Goal: Task Accomplishment & Management: Use online tool/utility

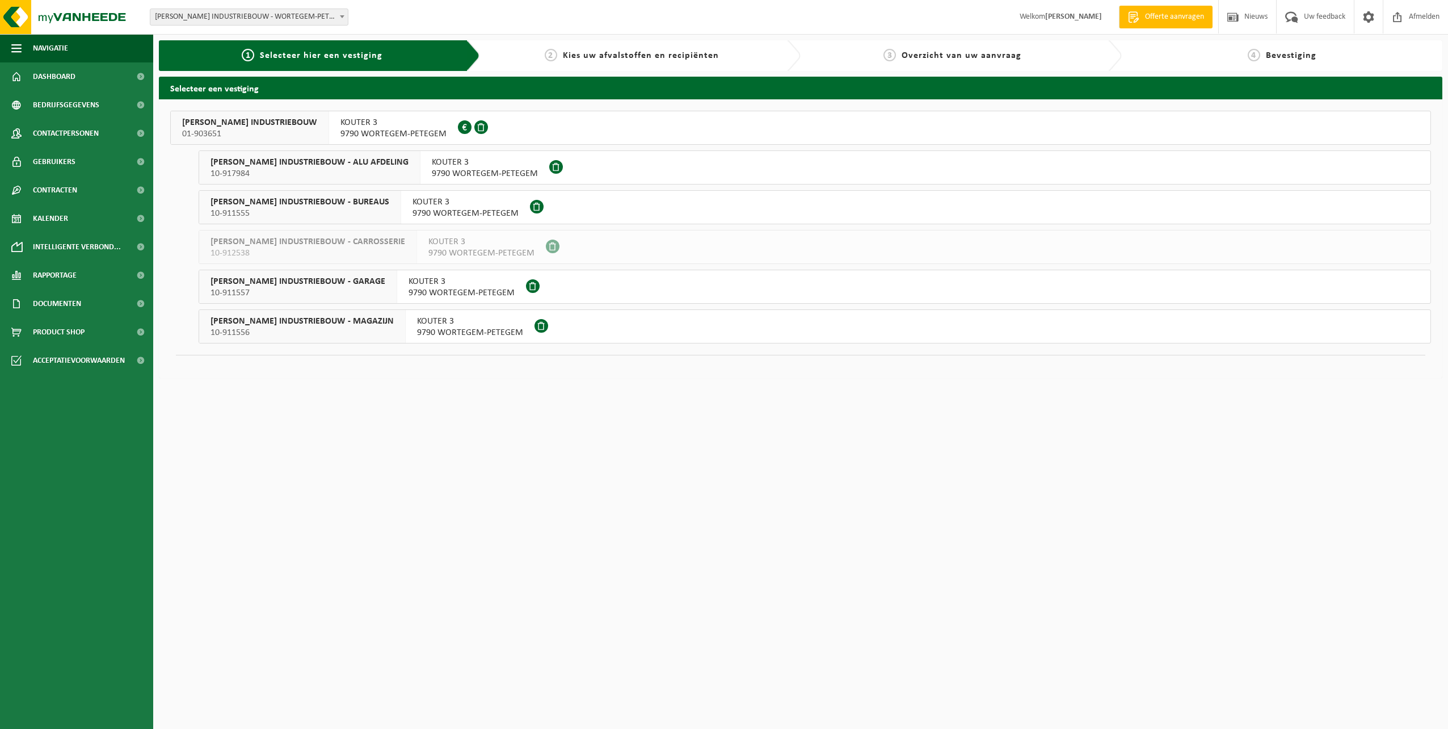
click at [340, 128] on span "9790 WORTEGEM-PETEGEM" at bounding box center [393, 133] width 106 height 11
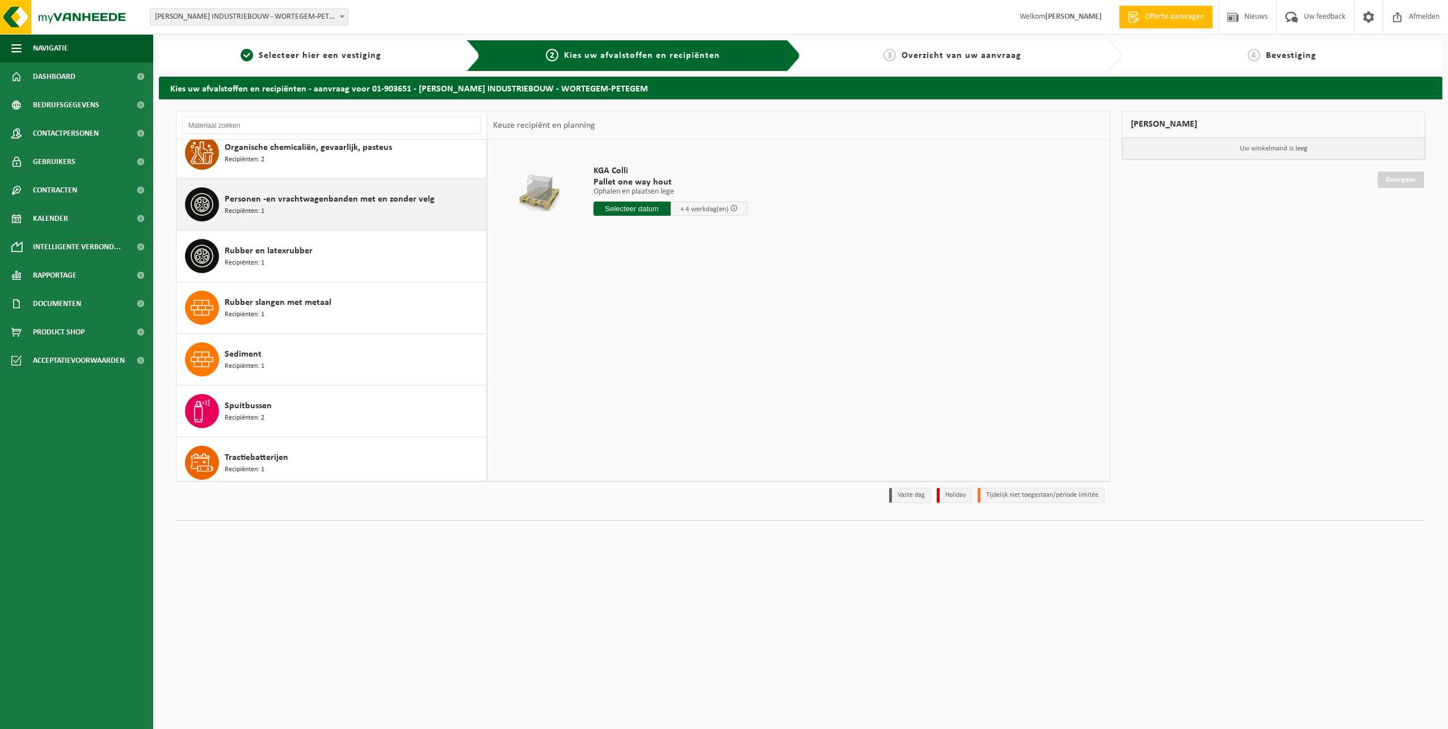
scroll to position [1248, 0]
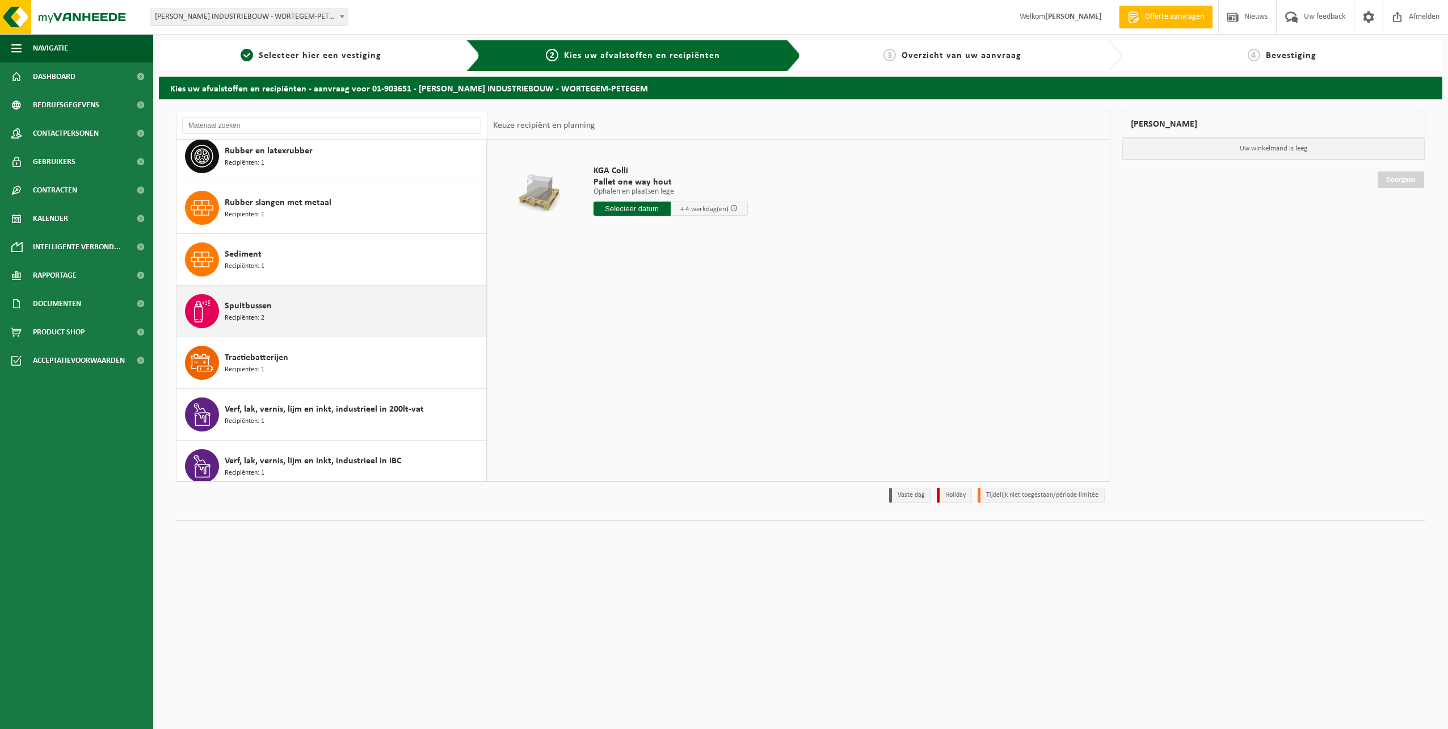
click at [329, 301] on div "Spuitbussen Recipiënten: 2" at bounding box center [354, 311] width 259 height 34
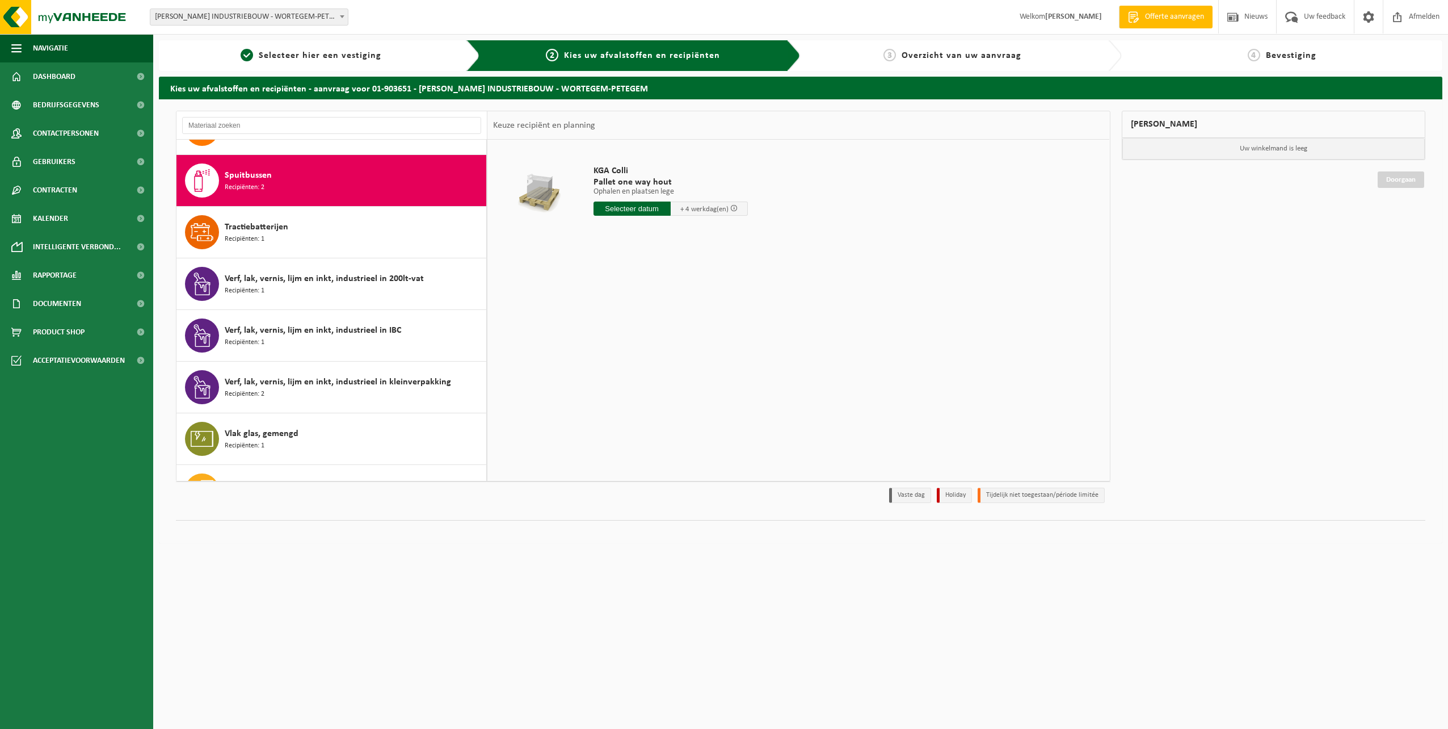
scroll to position [1394, 0]
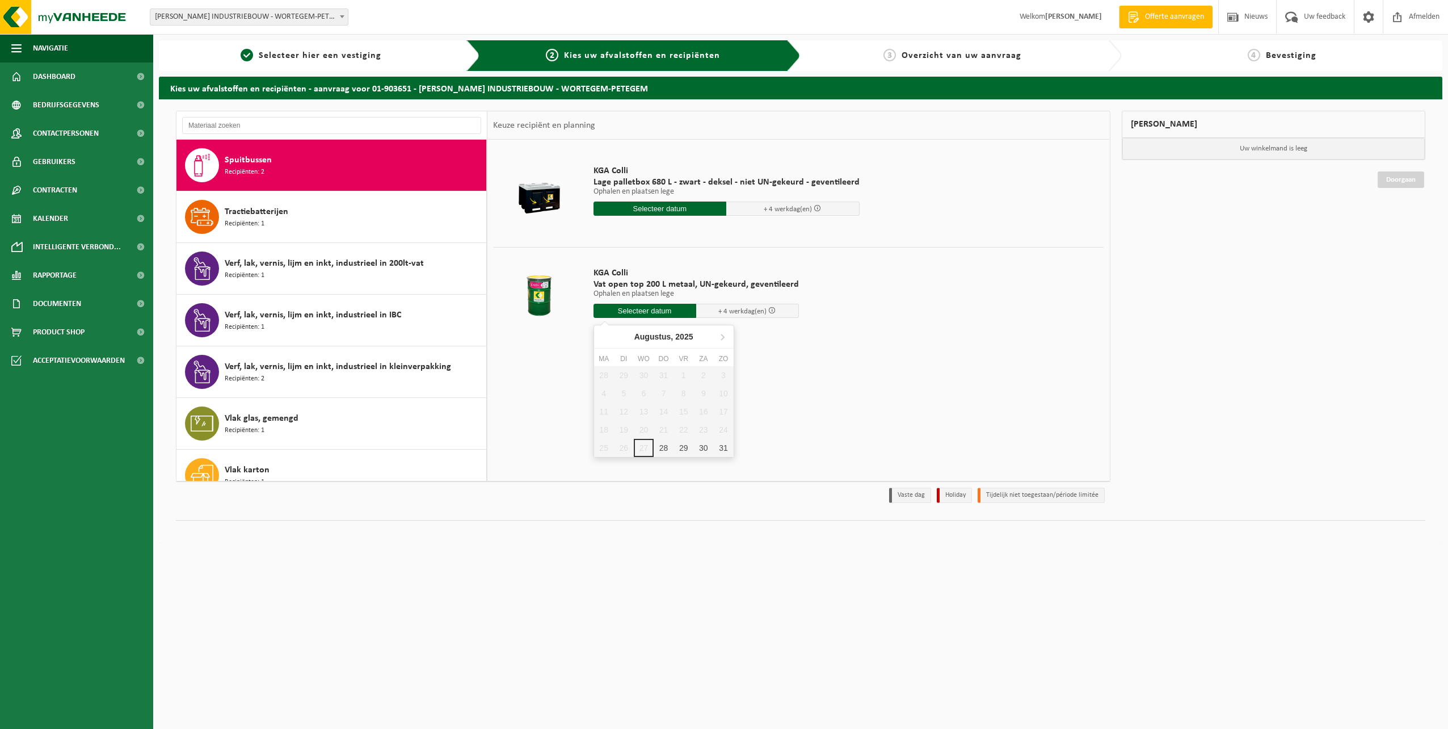
click at [663, 305] on input "text" at bounding box center [645, 311] width 103 height 14
click at [666, 451] on div "28" at bounding box center [664, 448] width 20 height 18
type input "Van 2025-08-28"
type input "2025-08-28"
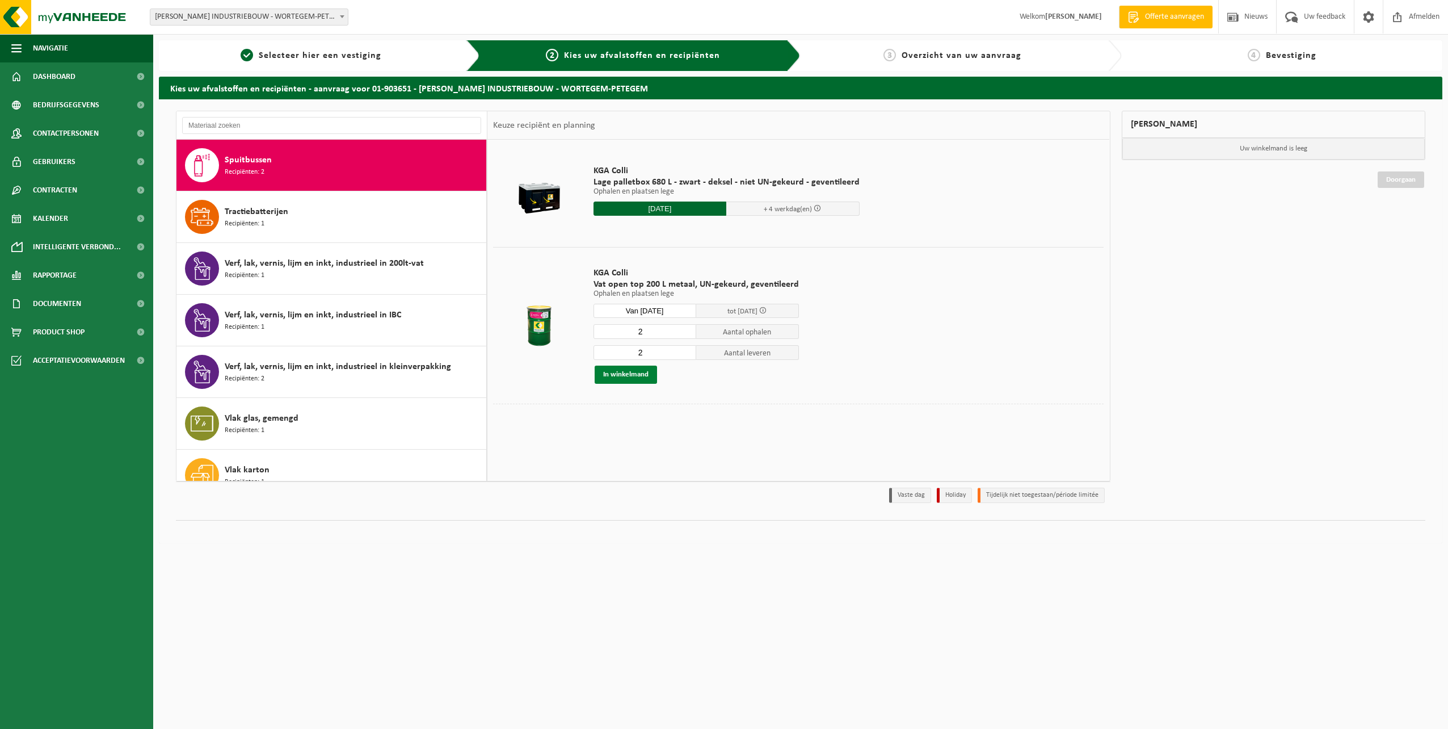
click at [644, 373] on button "In winkelmand" at bounding box center [626, 374] width 62 height 18
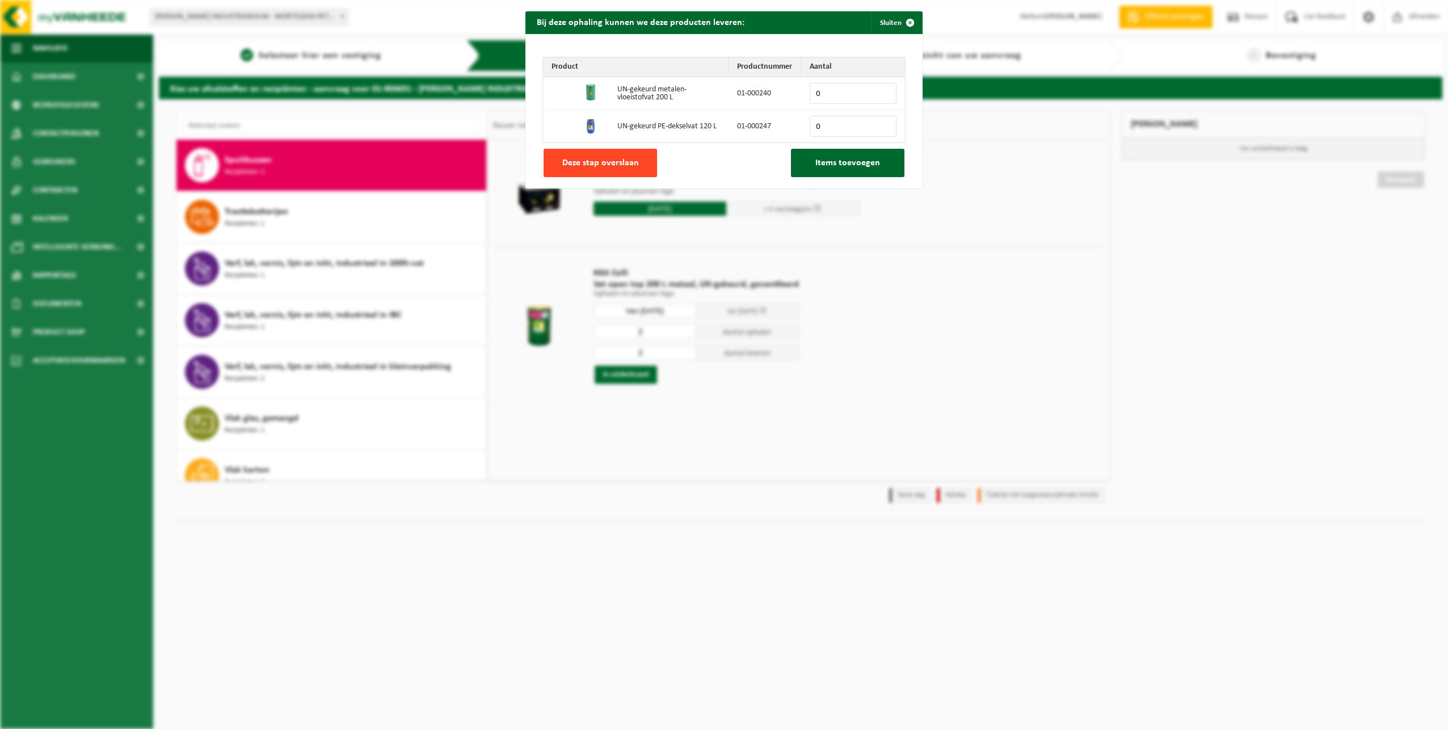
click at [630, 168] on button "Deze stap overslaan" at bounding box center [600, 163] width 113 height 28
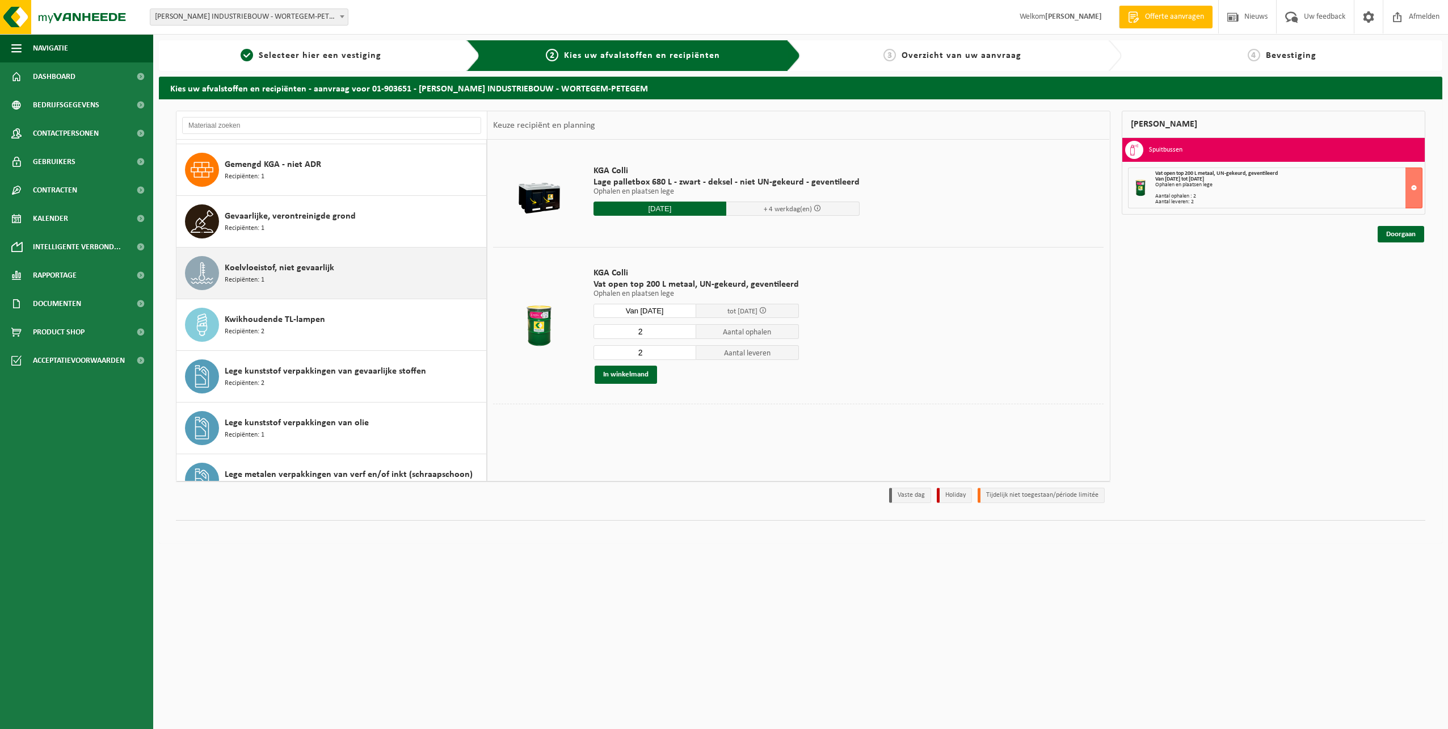
scroll to position [454, 0]
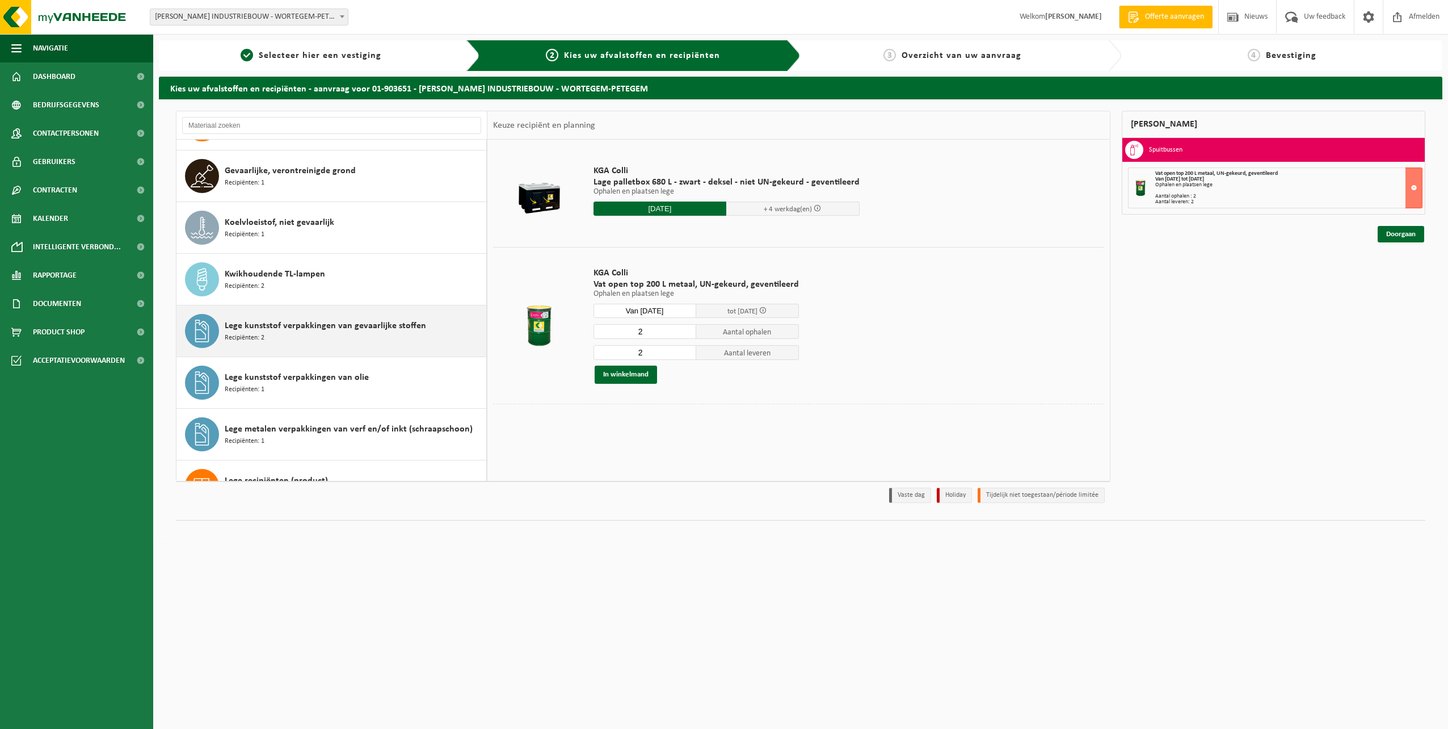
click at [405, 338] on div "Lege kunststof verpakkingen van gevaarlijke stoffen Recipiënten: 2" at bounding box center [354, 331] width 259 height 34
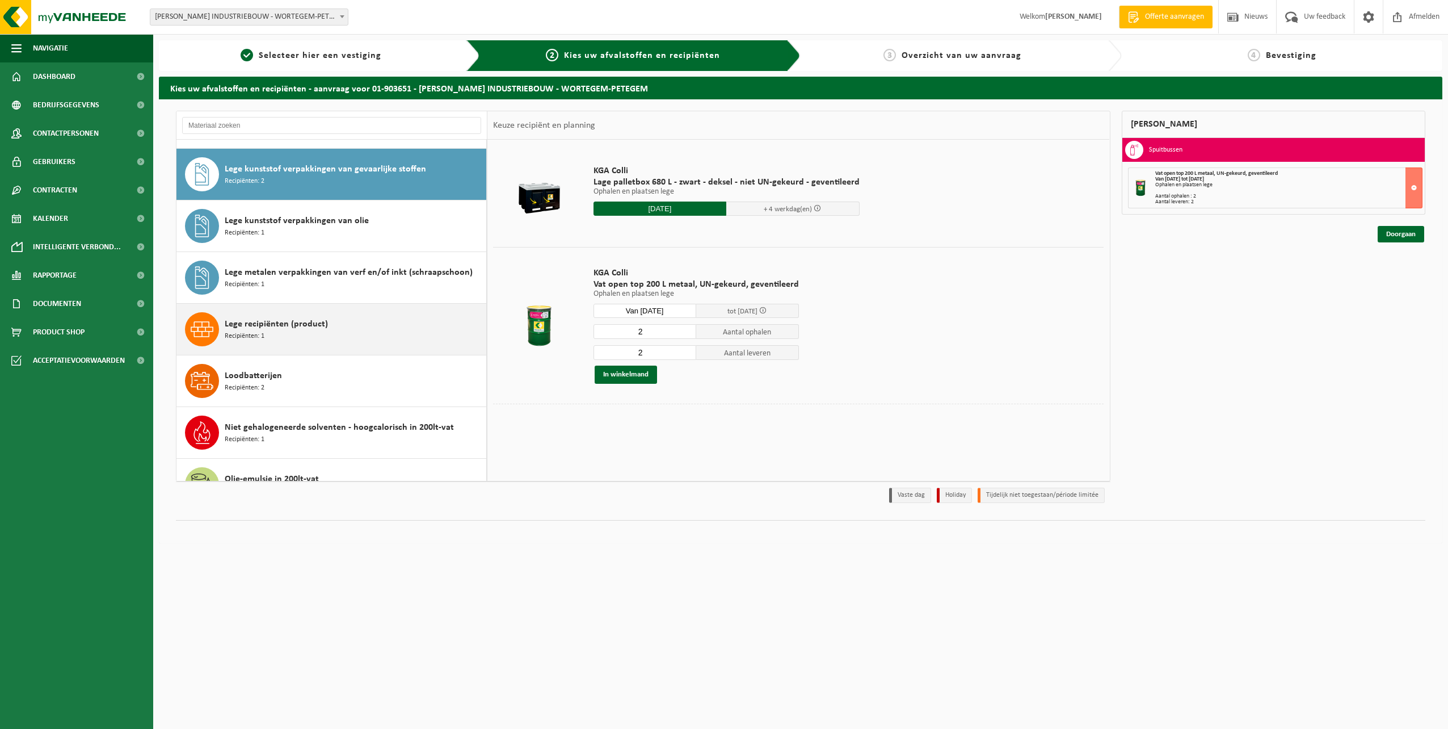
scroll to position [620, 0]
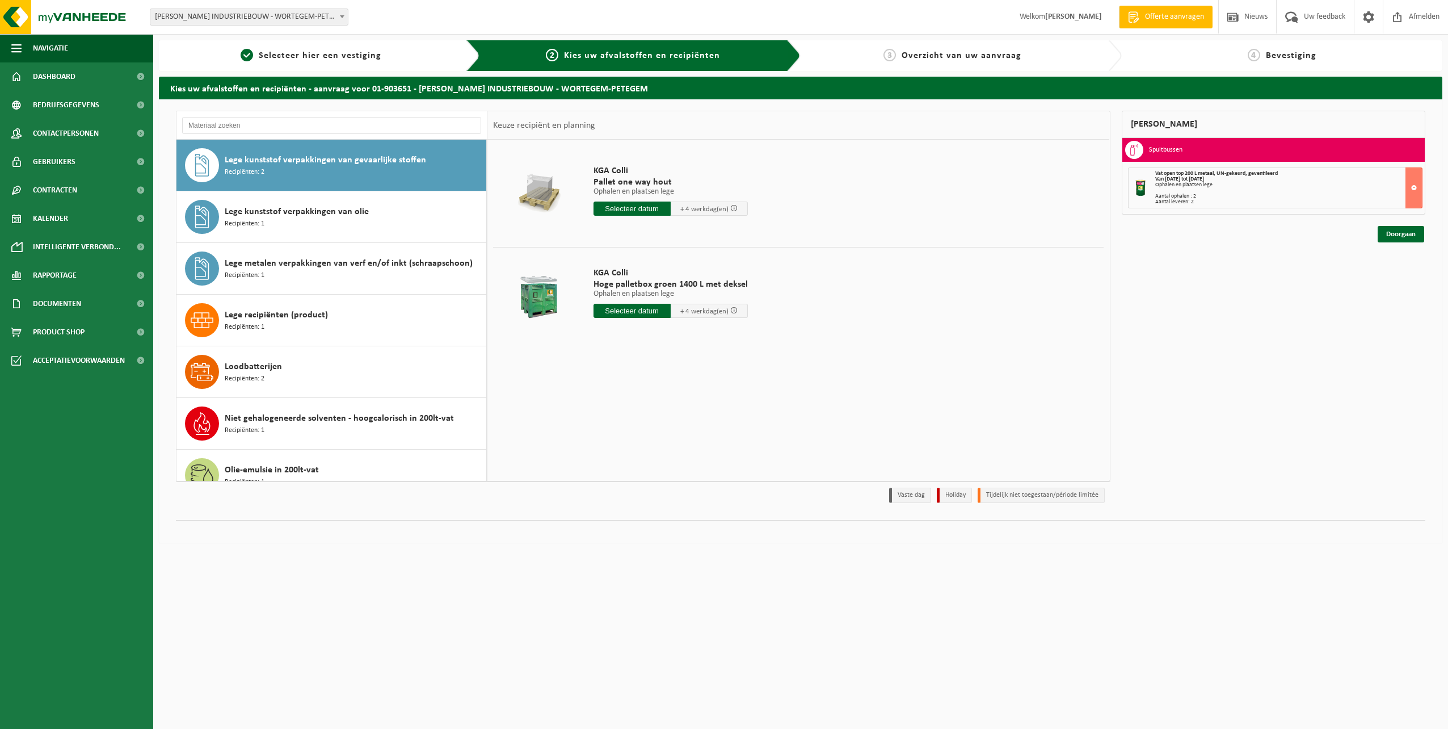
click at [653, 313] on input "text" at bounding box center [632, 311] width 77 height 14
click at [661, 453] on div "28" at bounding box center [664, 448] width 20 height 18
type input "Van 2025-08-28"
type input "2025-08-28"
click at [646, 377] on button "In winkelmand" at bounding box center [626, 374] width 62 height 18
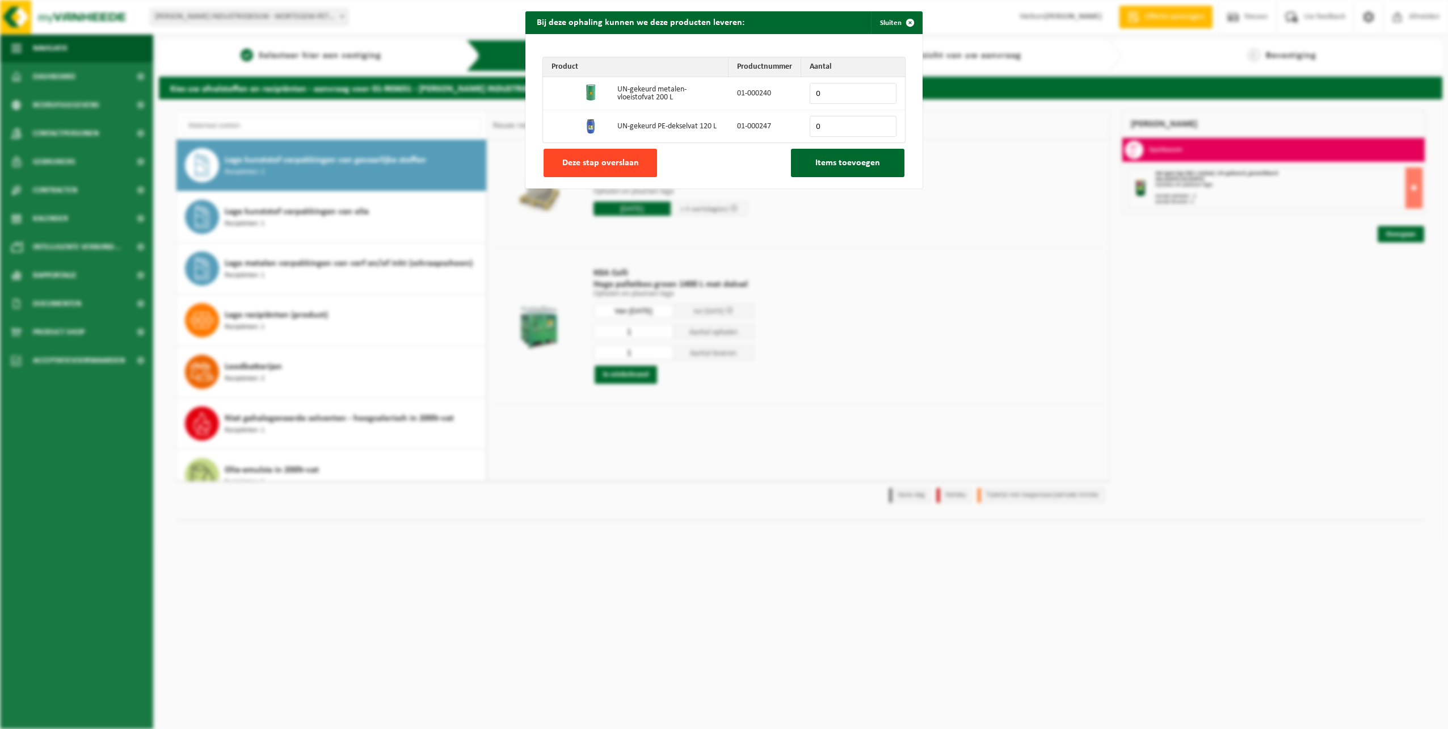
click at [628, 156] on button "Deze stap overslaan" at bounding box center [600, 163] width 113 height 28
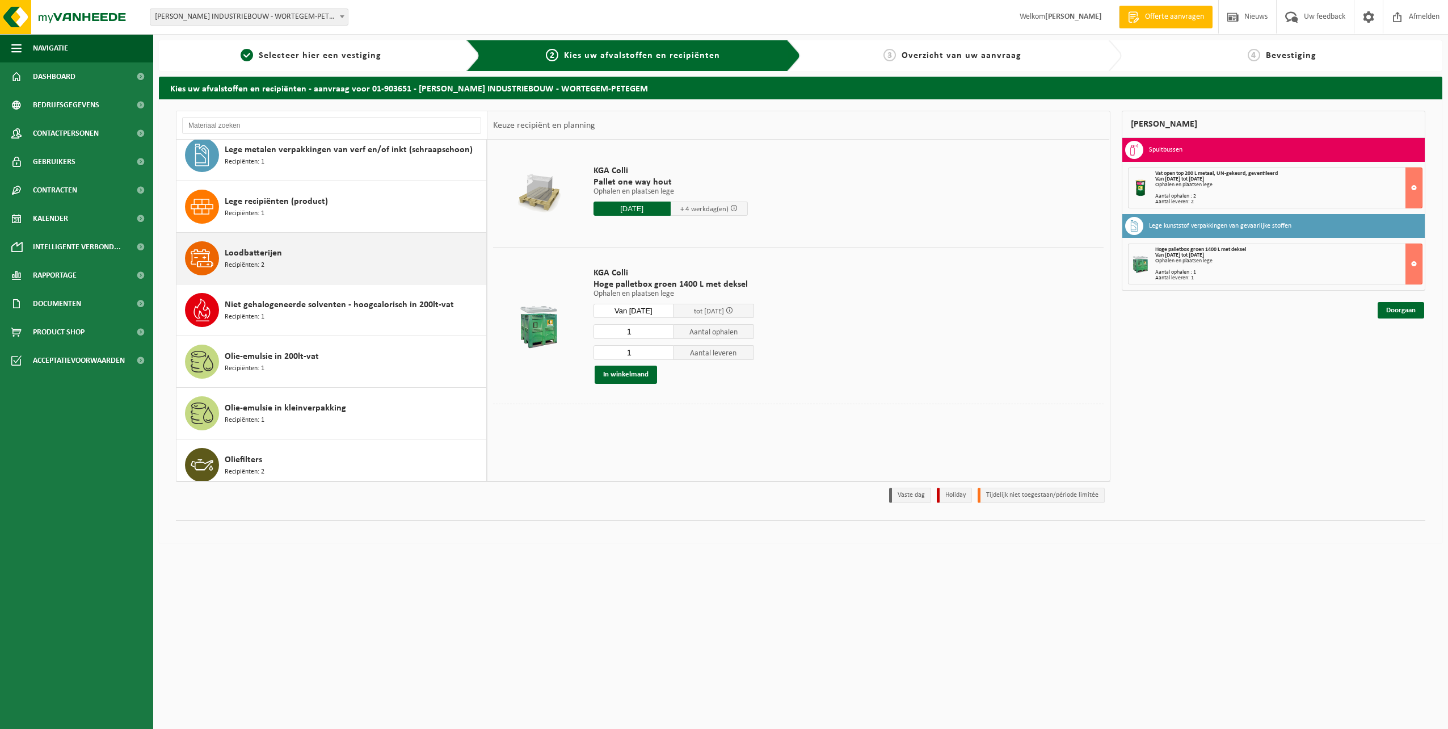
click at [364, 256] on div "Loodbatterijen Recipiënten: 2" at bounding box center [354, 258] width 259 height 34
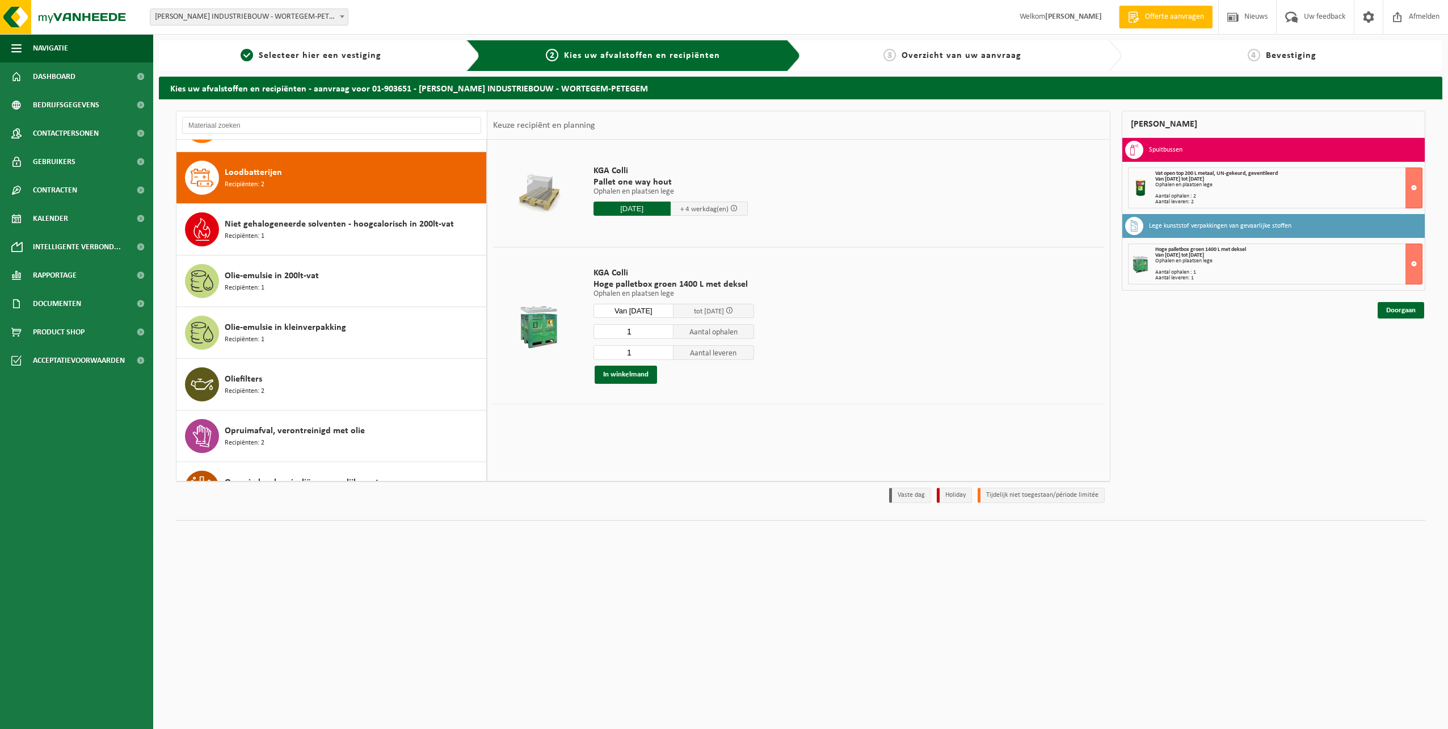
scroll to position [826, 0]
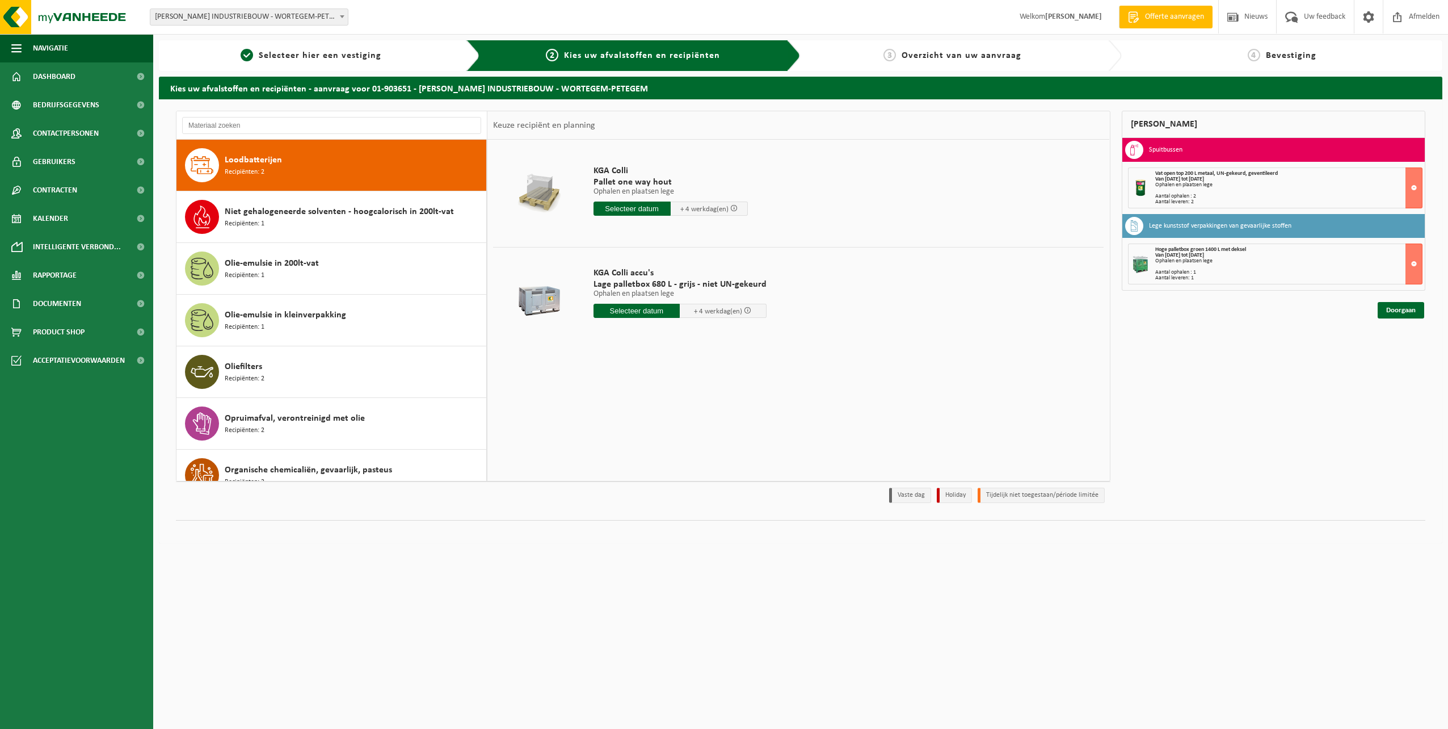
click at [639, 315] on input "text" at bounding box center [637, 311] width 87 height 14
click at [659, 444] on div "28" at bounding box center [664, 448] width 20 height 18
type input "Van 2025-08-28"
click at [669, 333] on input "3" at bounding box center [637, 331] width 87 height 15
click at [669, 333] on input "2" at bounding box center [637, 331] width 87 height 15
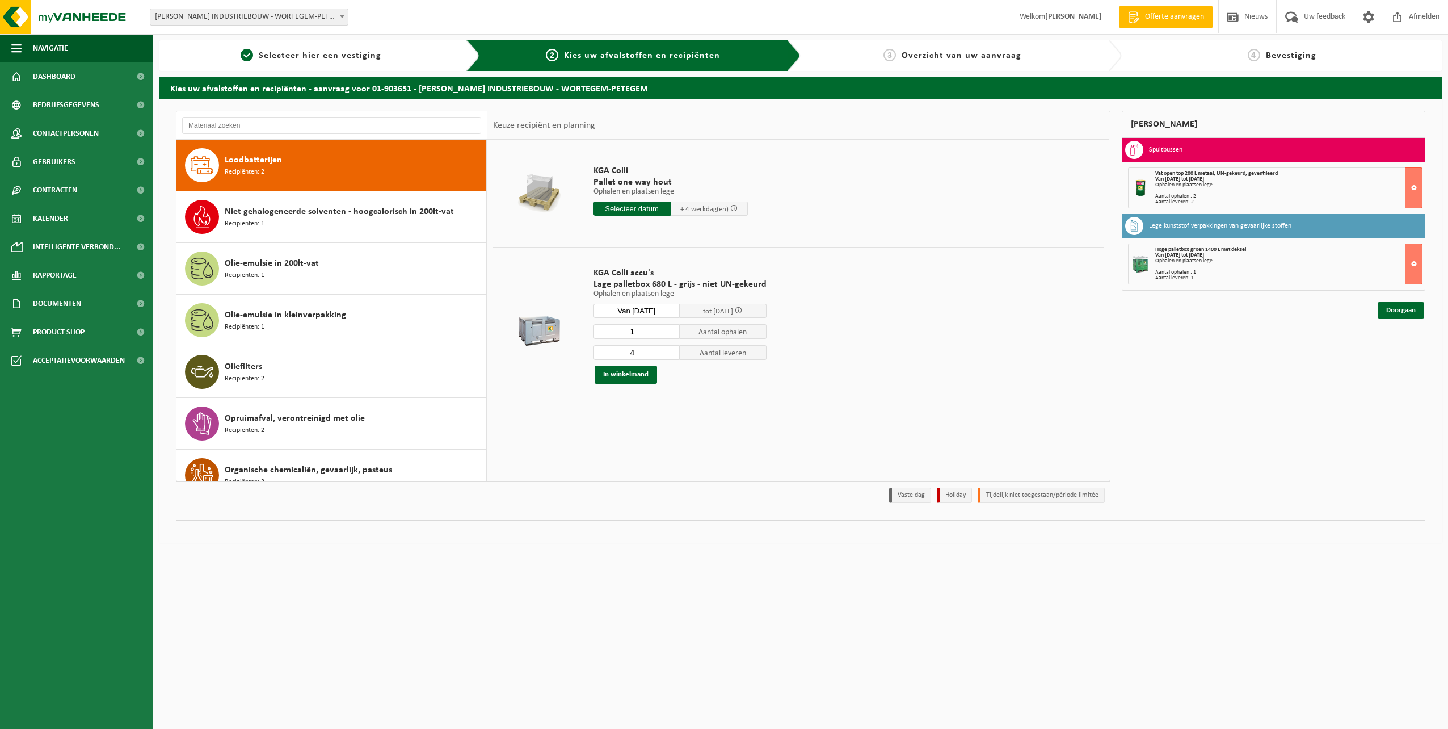
type input "1"
click at [670, 333] on input "1" at bounding box center [637, 331] width 87 height 15
click at [670, 357] on input "4" at bounding box center [637, 352] width 87 height 15
click at [668, 355] on input "3" at bounding box center [637, 352] width 87 height 15
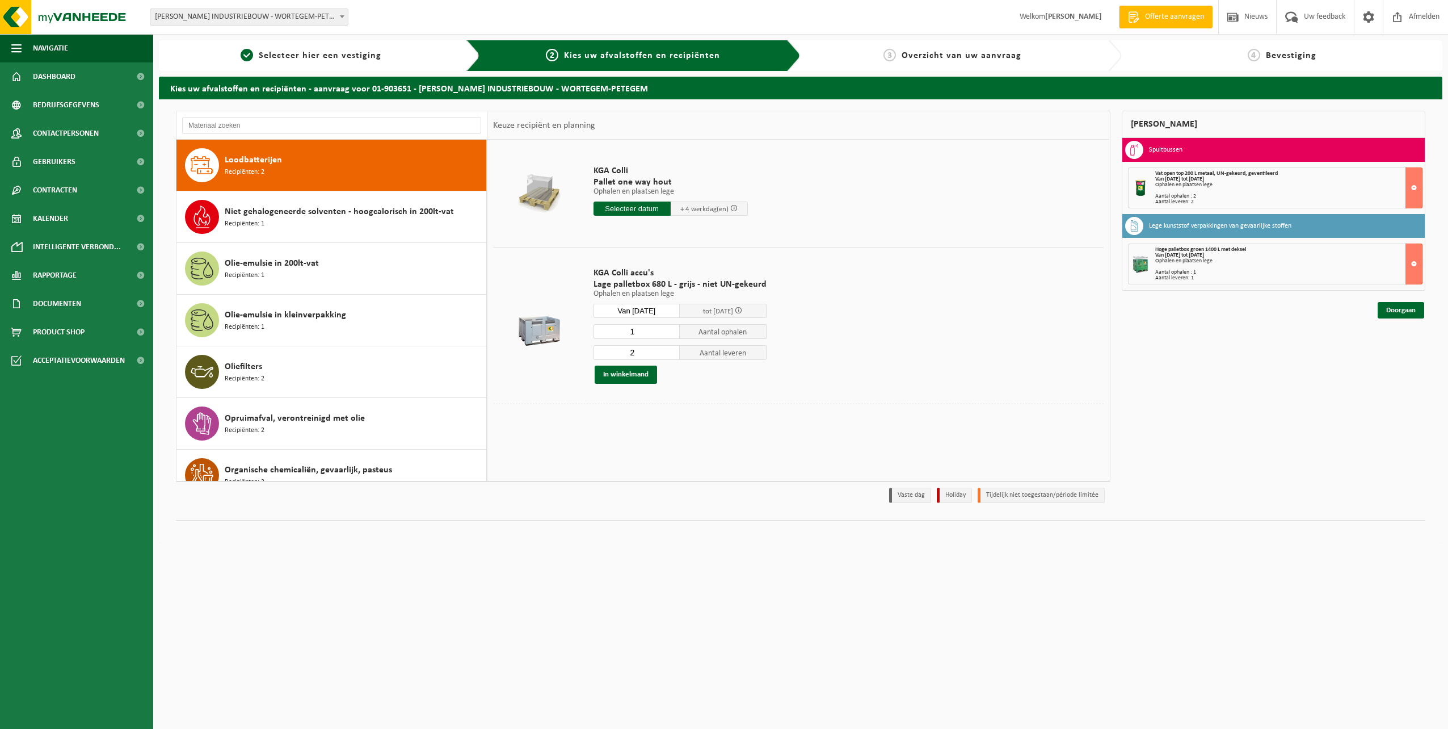
click at [668, 355] on input "2" at bounding box center [637, 352] width 87 height 15
type input "1"
click at [668, 355] on input "1" at bounding box center [637, 352] width 87 height 15
click at [633, 377] on button "In winkelmand" at bounding box center [626, 374] width 62 height 18
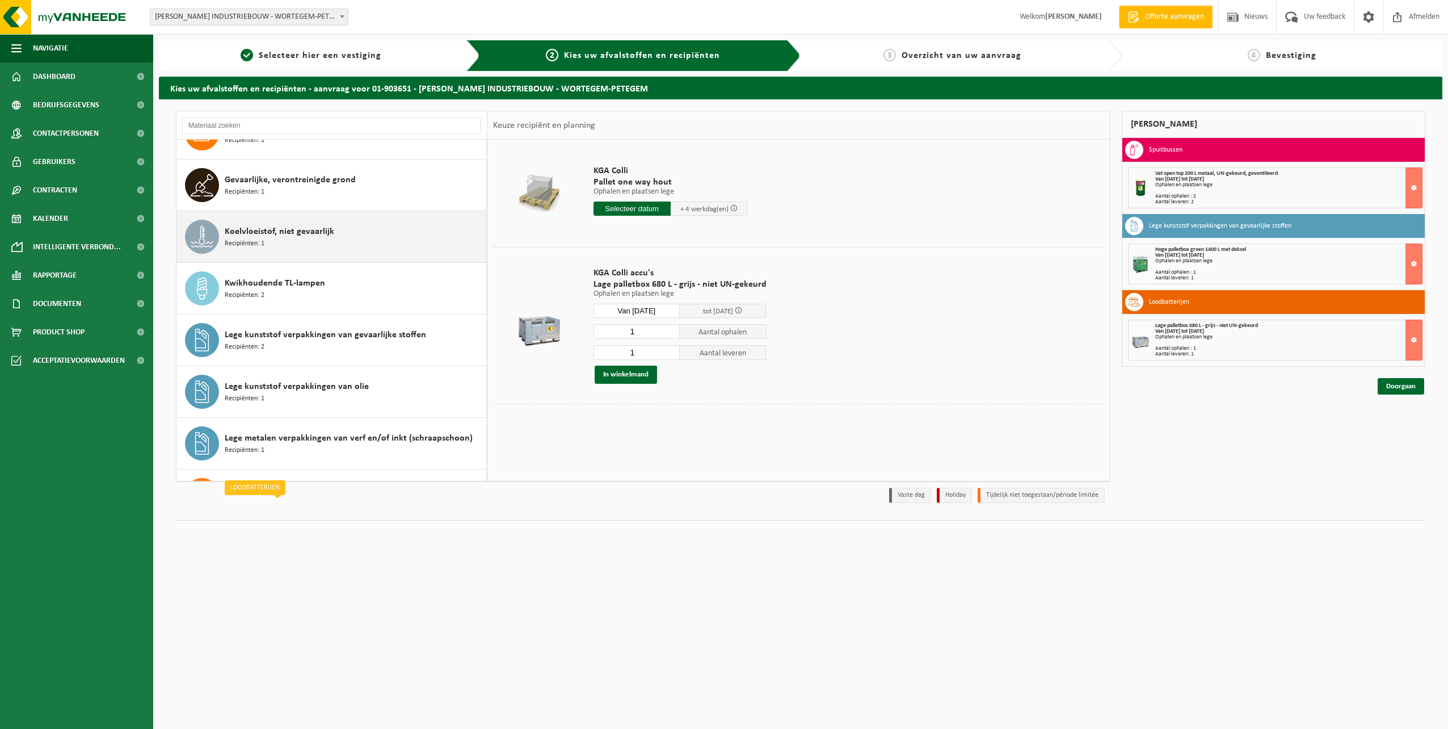
scroll to position [429, 0]
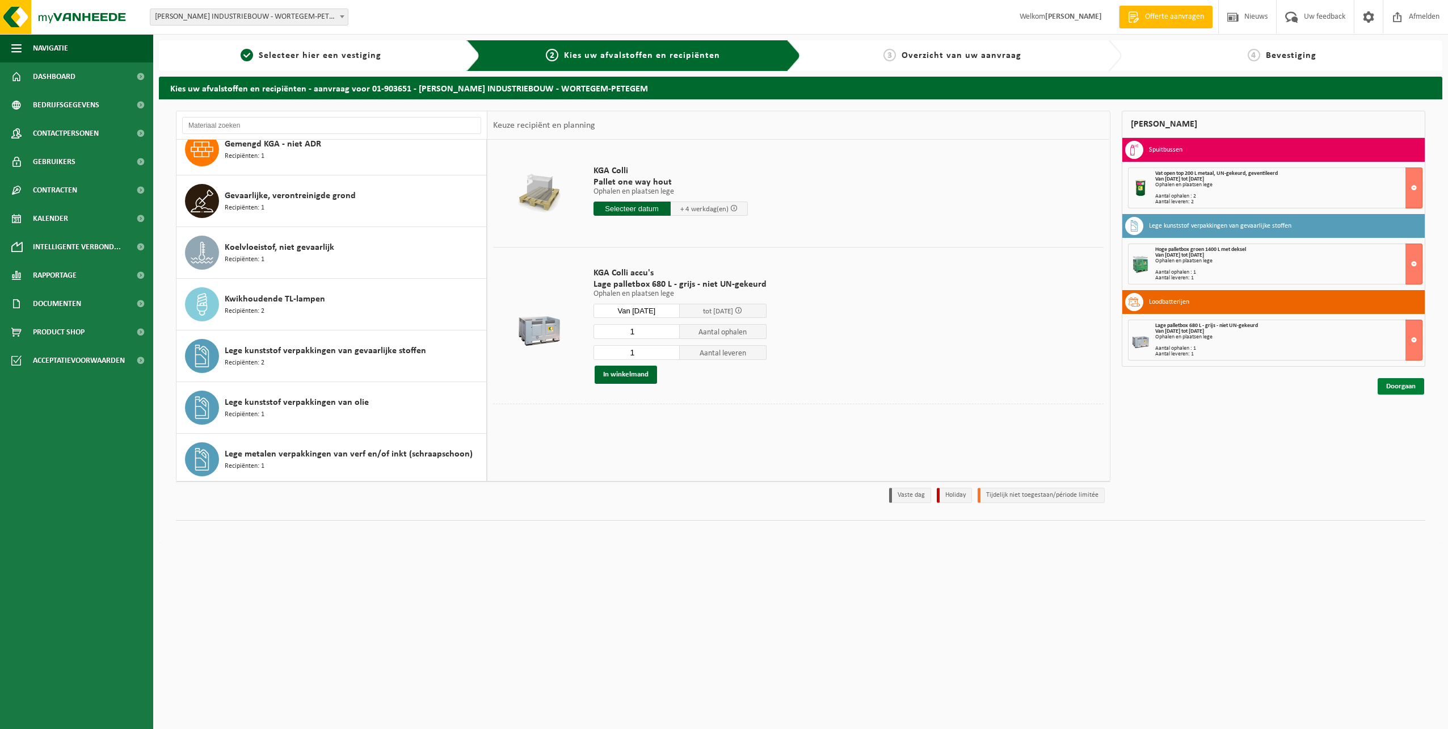
click at [1392, 385] on link "Doorgaan" at bounding box center [1401, 386] width 47 height 16
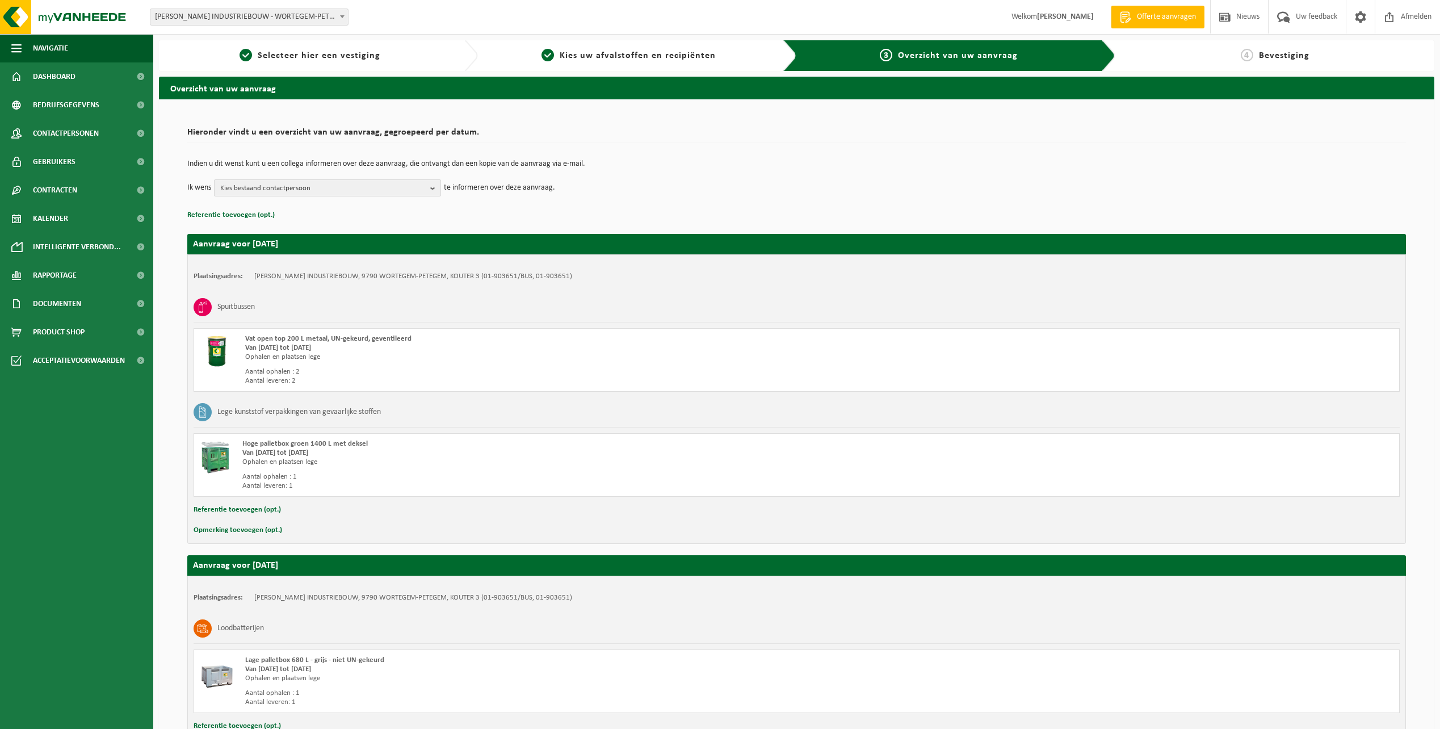
click at [347, 183] on span "Kies bestaand contactpersoon" at bounding box center [322, 188] width 205 height 17
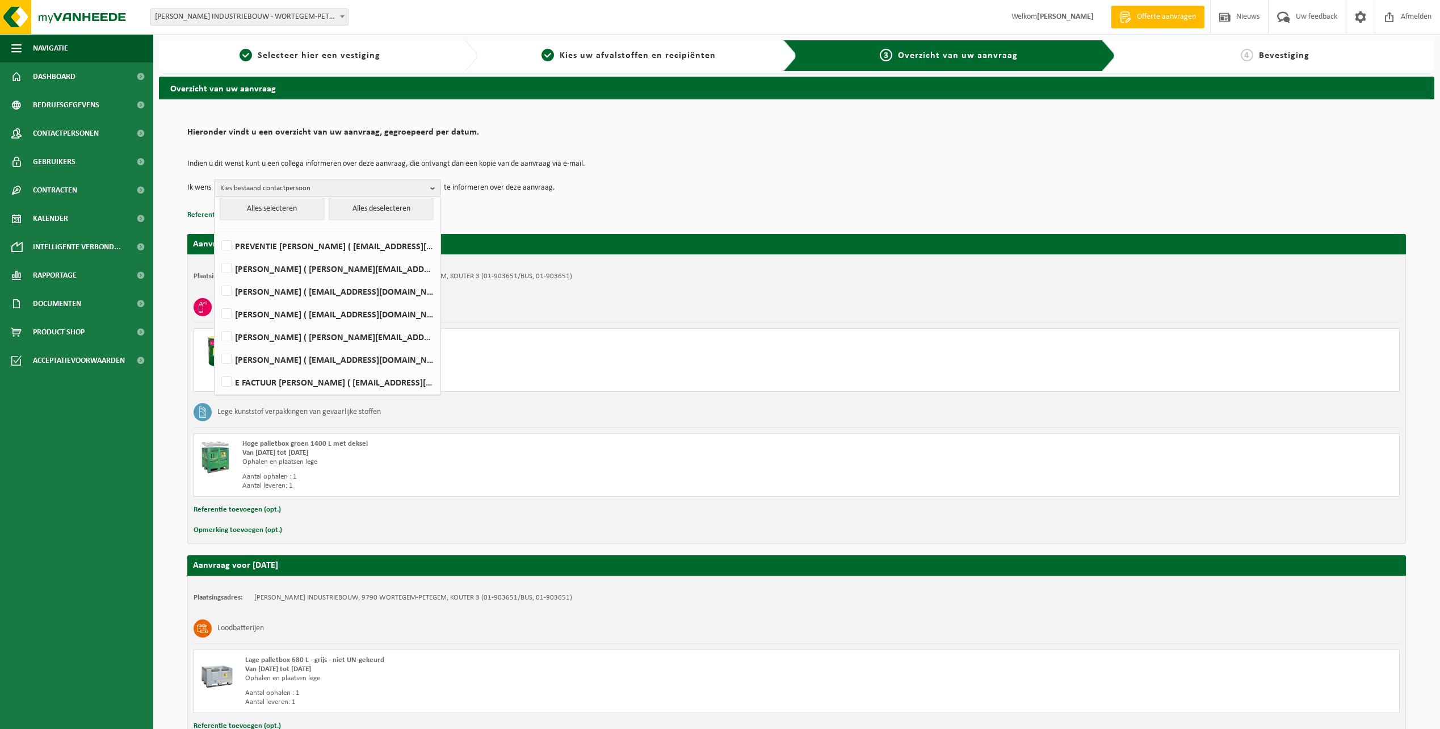
scroll to position [6, 0]
click at [302, 247] on label "PREVENTIE WILLY NAESSENS ( preventie@willynaessens.be )" at bounding box center [327, 244] width 216 height 17
click at [217, 230] on input "PREVENTIE WILLY NAESSENS ( preventie@willynaessens.be )" at bounding box center [217, 230] width 1 height 1
checkbox input "true"
click at [657, 208] on p "Referentie toevoegen (opt.)" at bounding box center [796, 215] width 1218 height 15
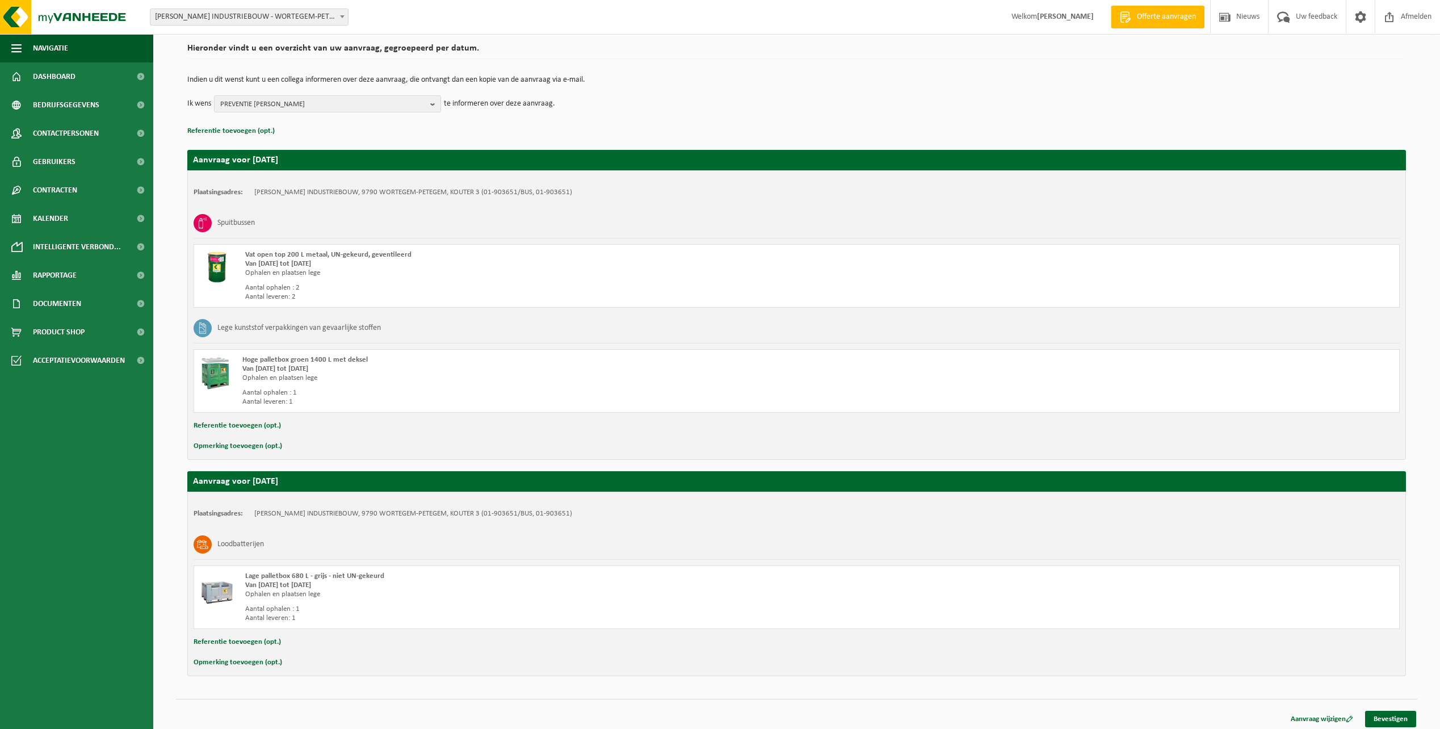
scroll to position [89, 0]
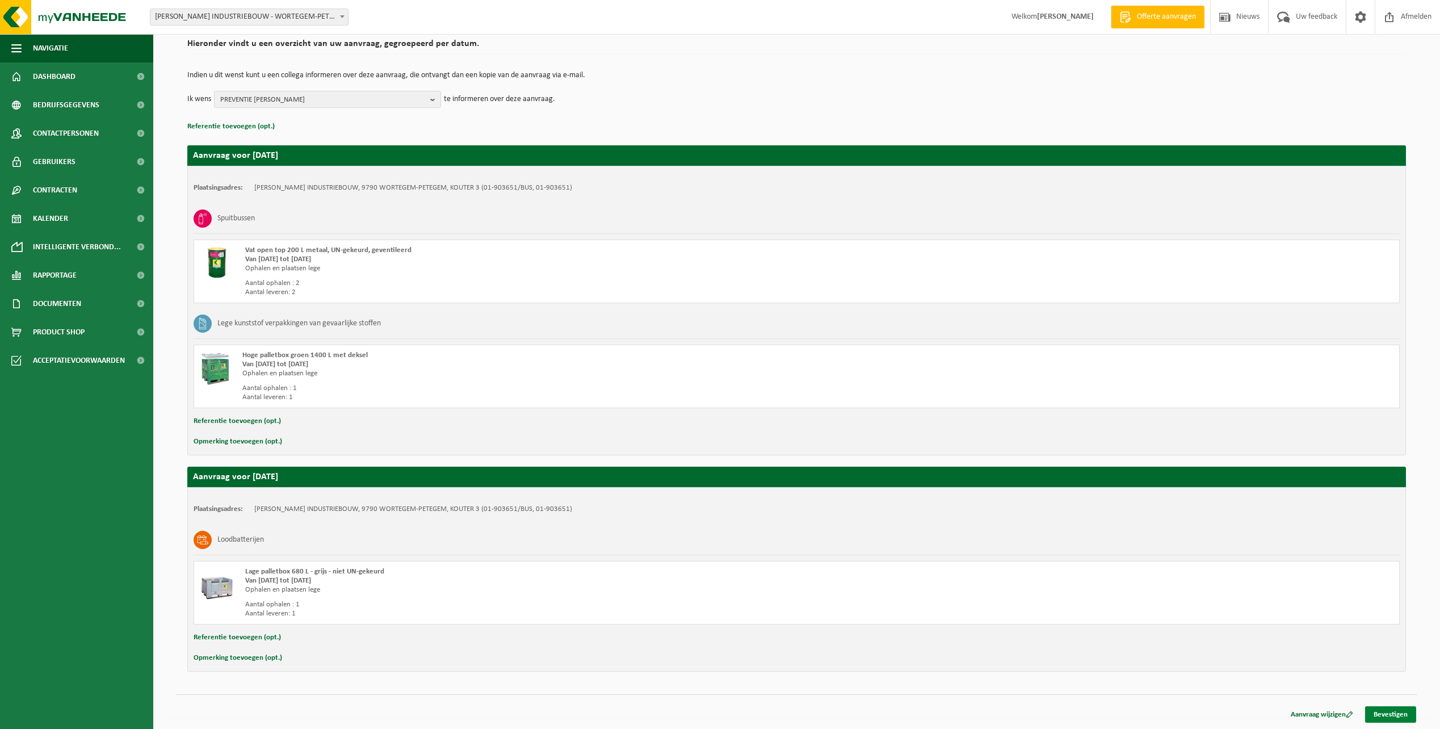
click at [1393, 716] on link "Bevestigen" at bounding box center [1390, 714] width 51 height 16
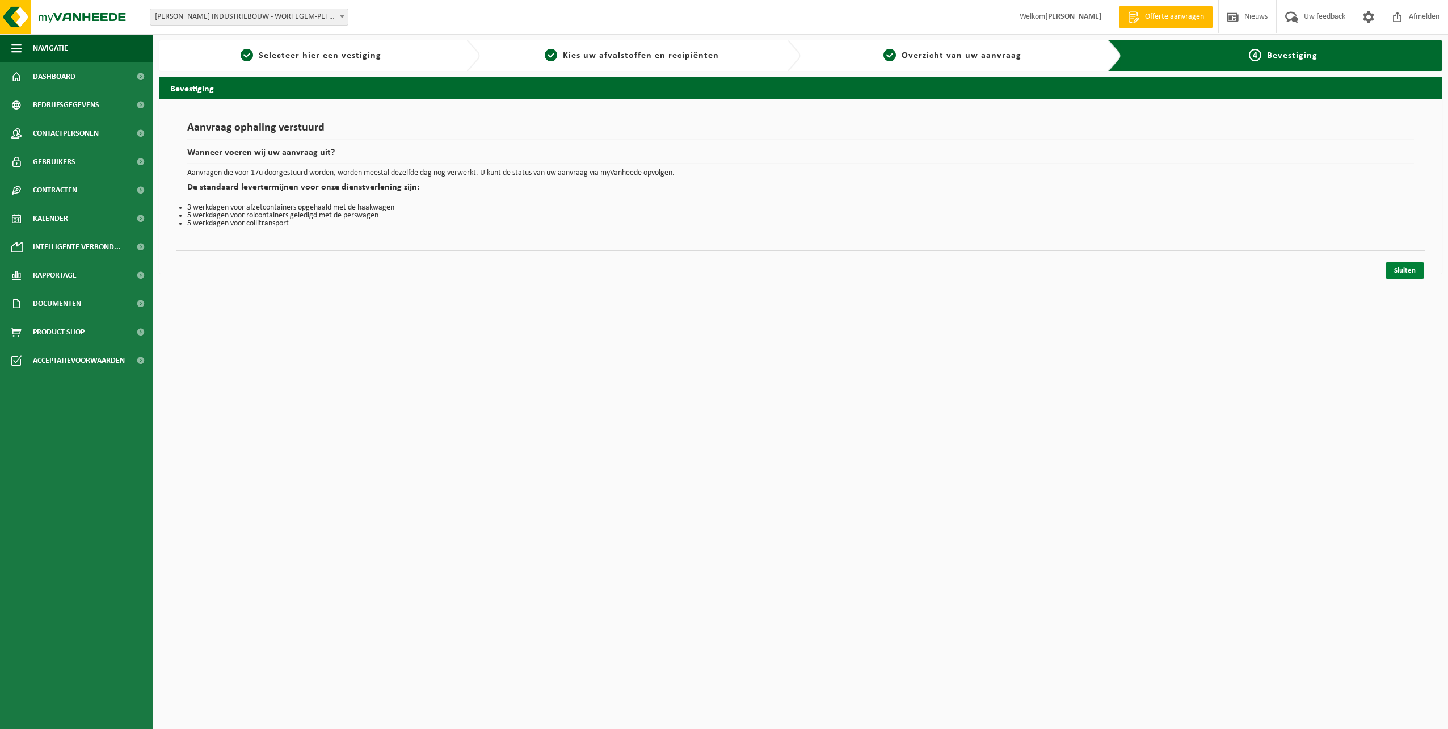
click at [1394, 267] on link "Sluiten" at bounding box center [1405, 270] width 39 height 16
